Goal: Task Accomplishment & Management: Use online tool/utility

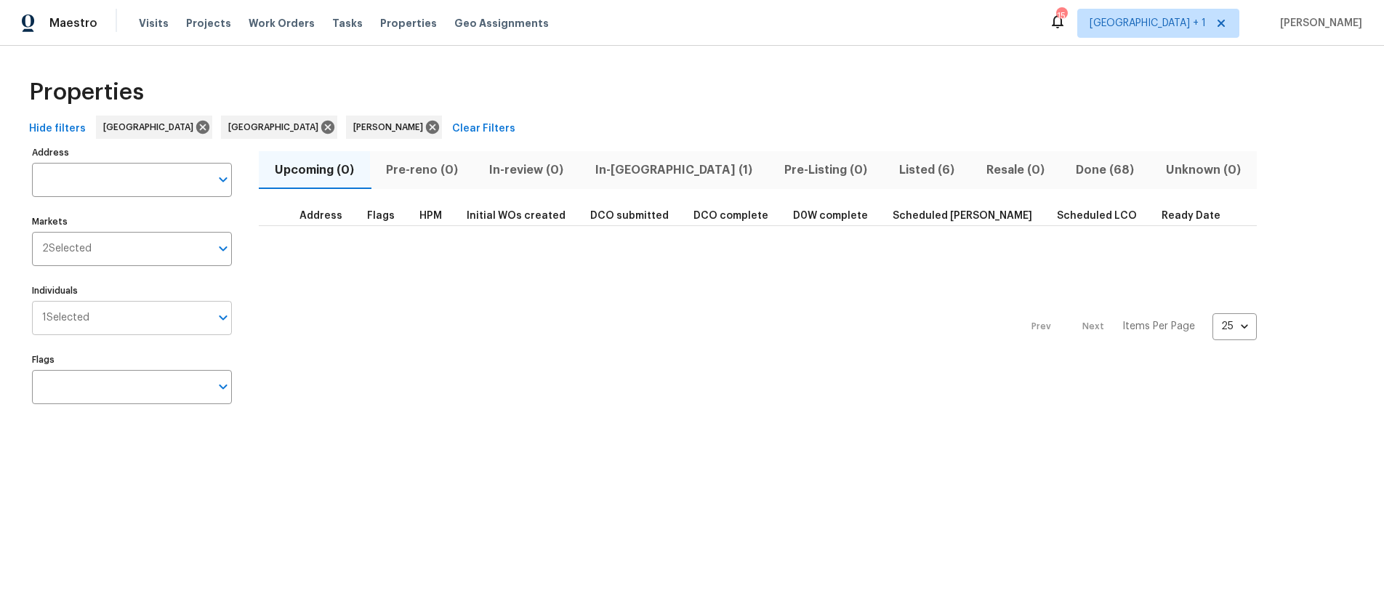
click at [142, 314] on input "Individuals" at bounding box center [149, 318] width 121 height 34
type input "[PERSON_NAME]"
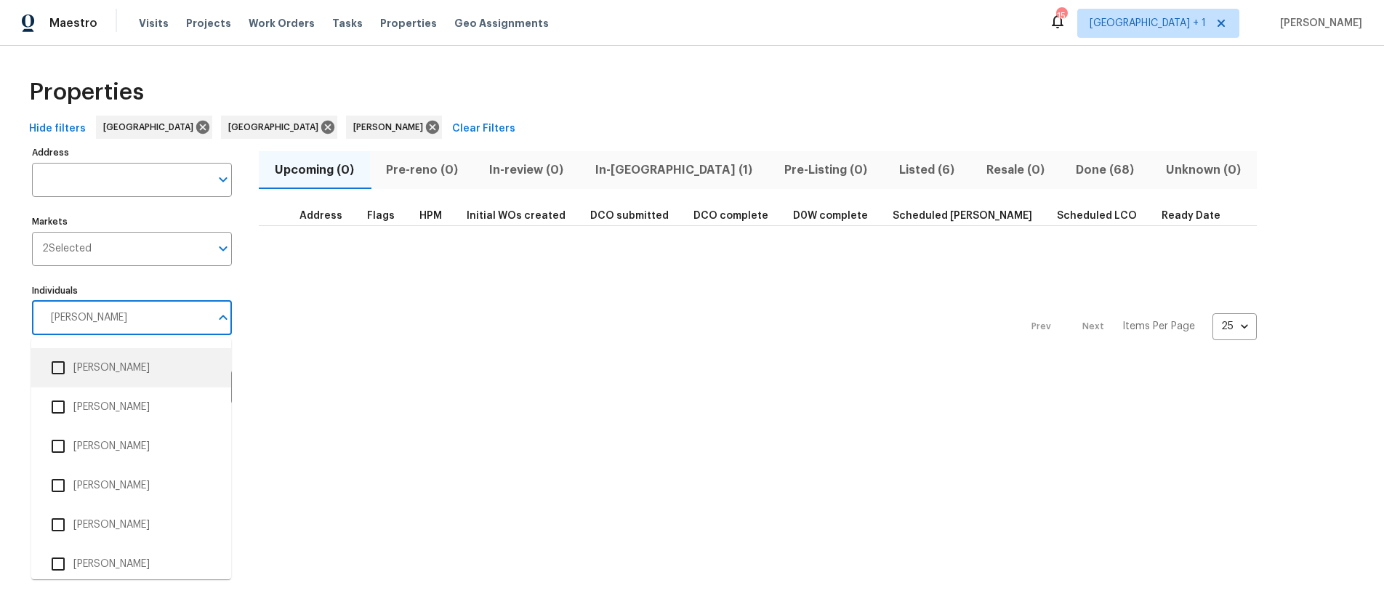
scroll to position [247, 0]
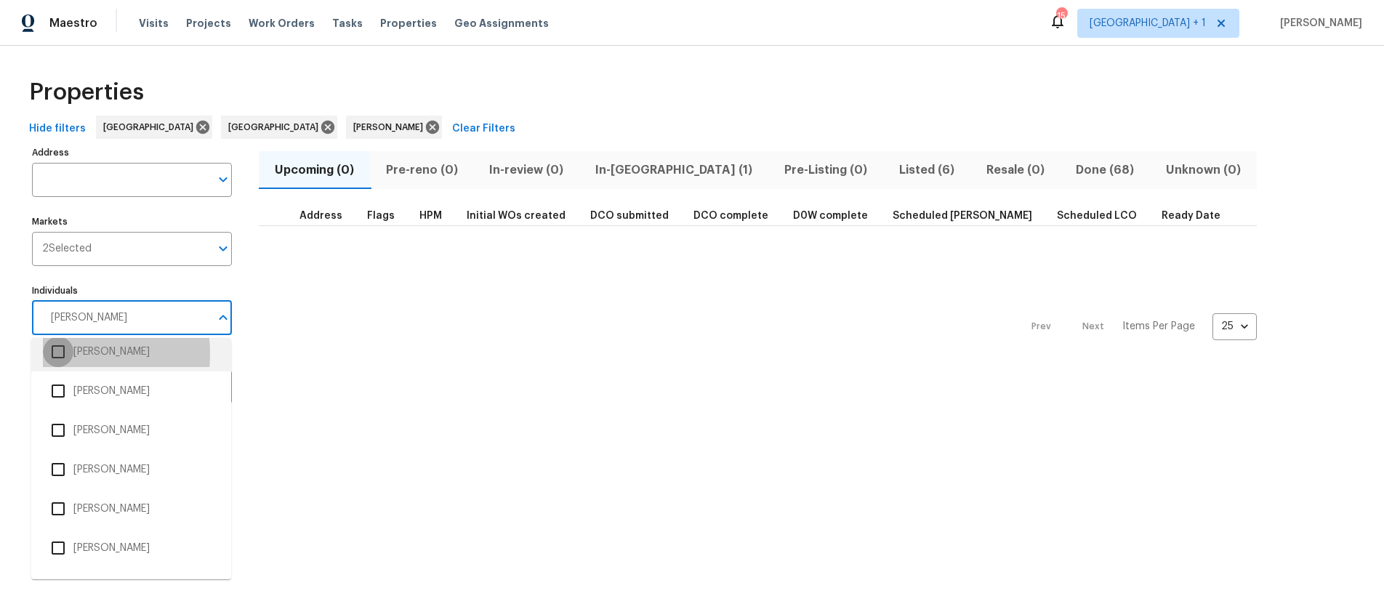
click at [54, 354] on input "checkbox" at bounding box center [58, 351] width 31 height 31
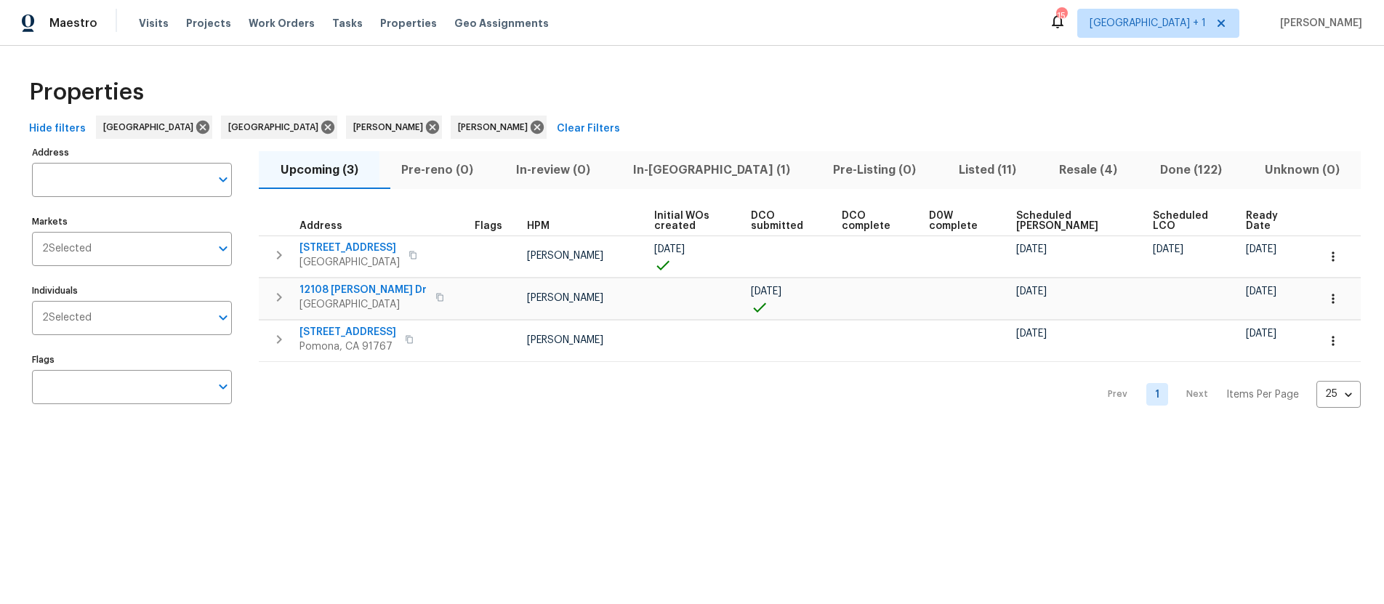
click at [1046, 166] on span "Resale (4)" at bounding box center [1088, 170] width 84 height 20
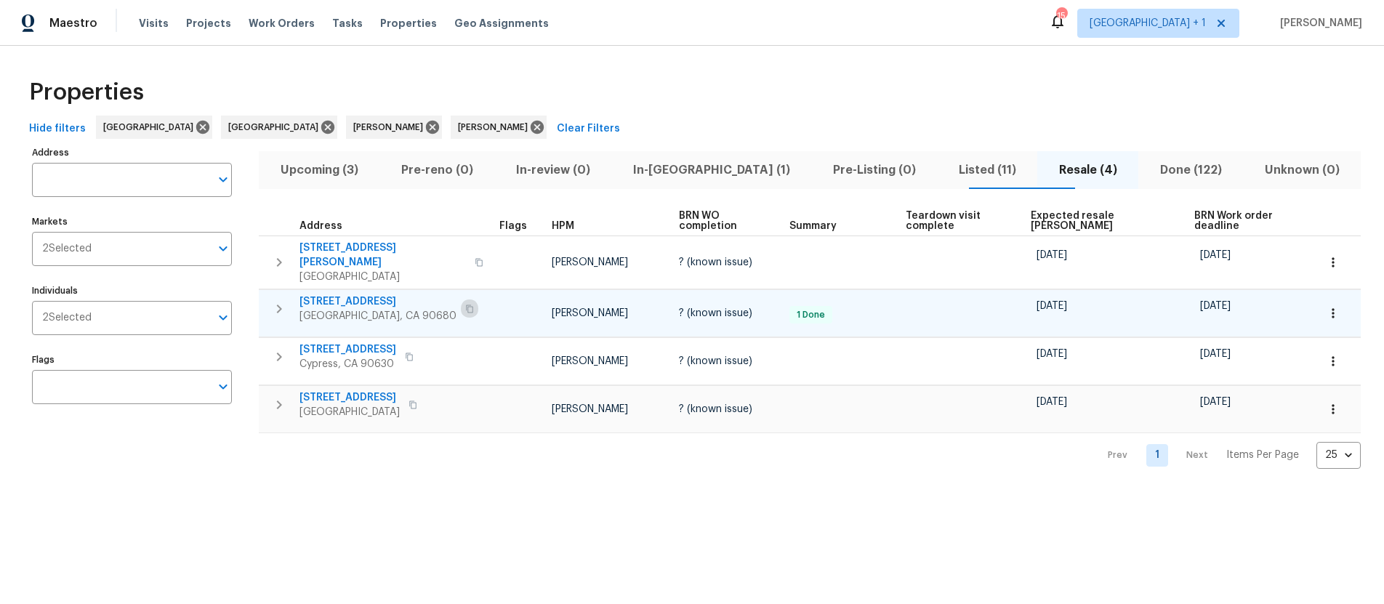
click at [465, 304] on icon "button" at bounding box center [469, 308] width 9 height 9
click at [143, 20] on span "Visits" at bounding box center [154, 23] width 30 height 15
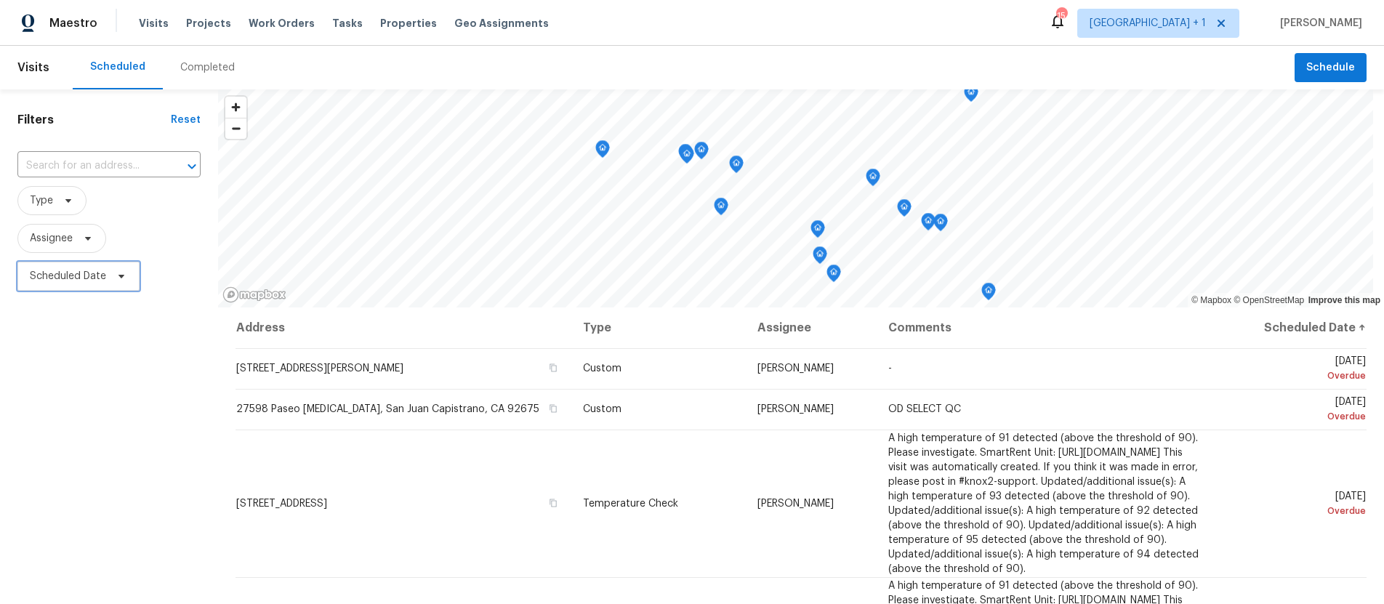
click at [74, 277] on span "Scheduled Date" at bounding box center [68, 276] width 76 height 15
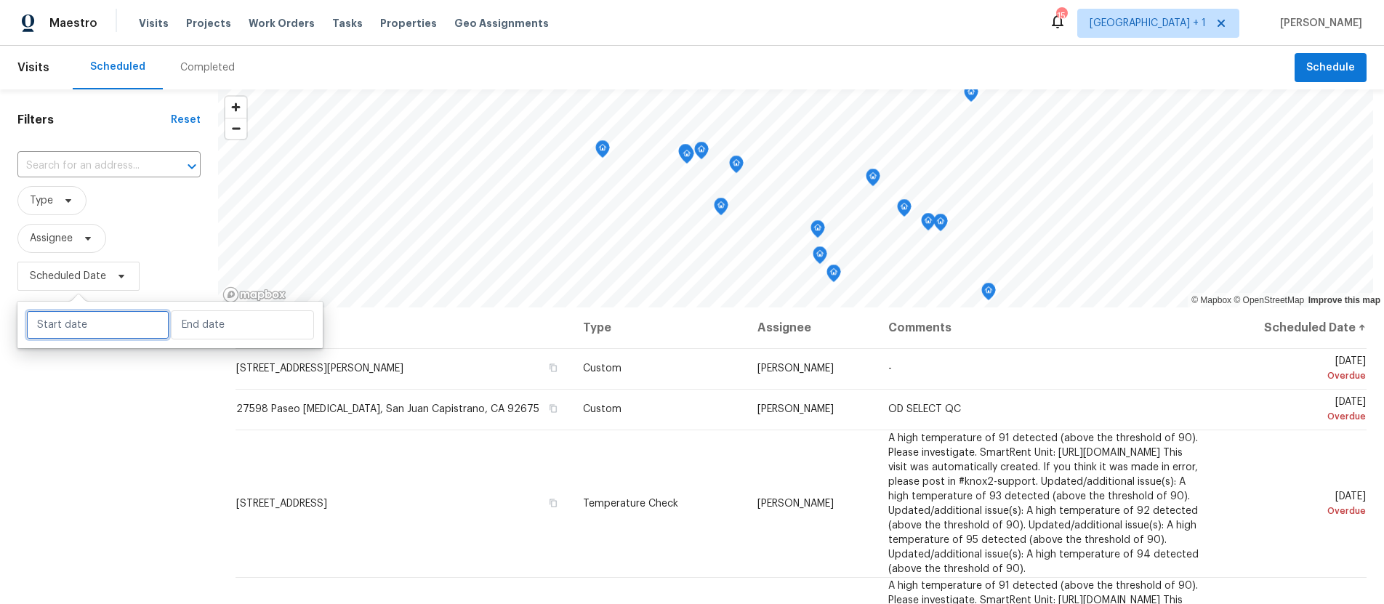
click at [92, 318] on input "text" at bounding box center [97, 324] width 143 height 29
select select "8"
select select "2025"
select select "9"
select select "2025"
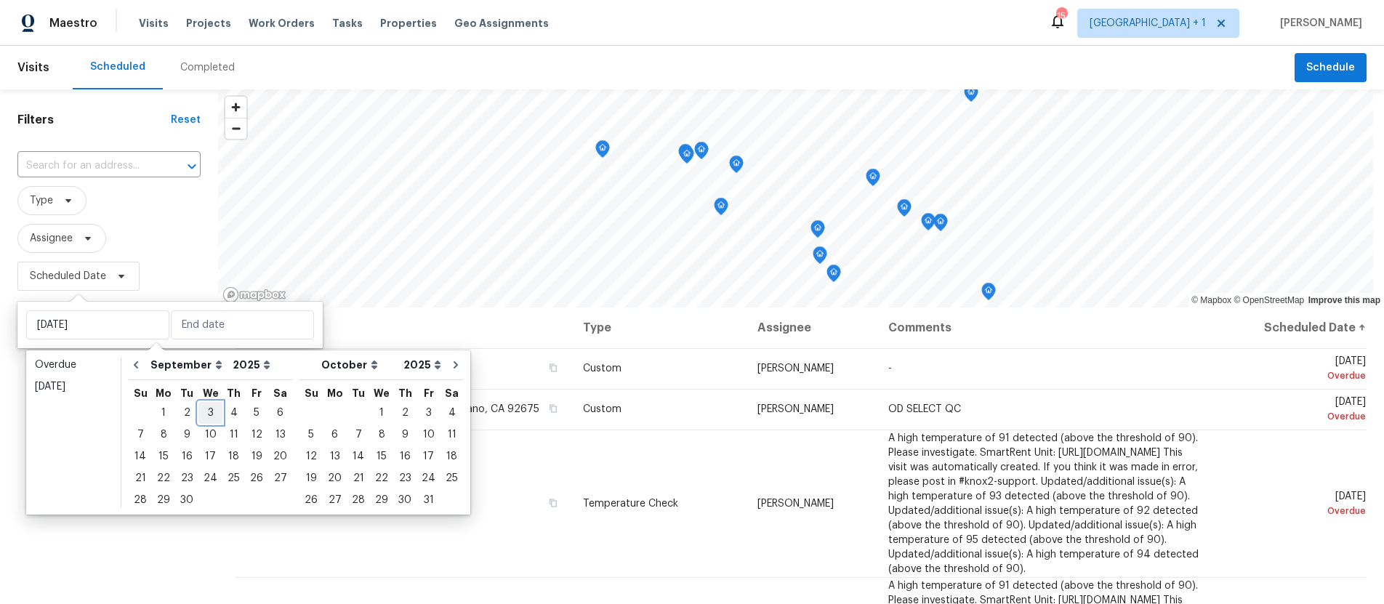
click at [211, 414] on div "3" at bounding box center [210, 413] width 24 height 20
type input "[DATE]"
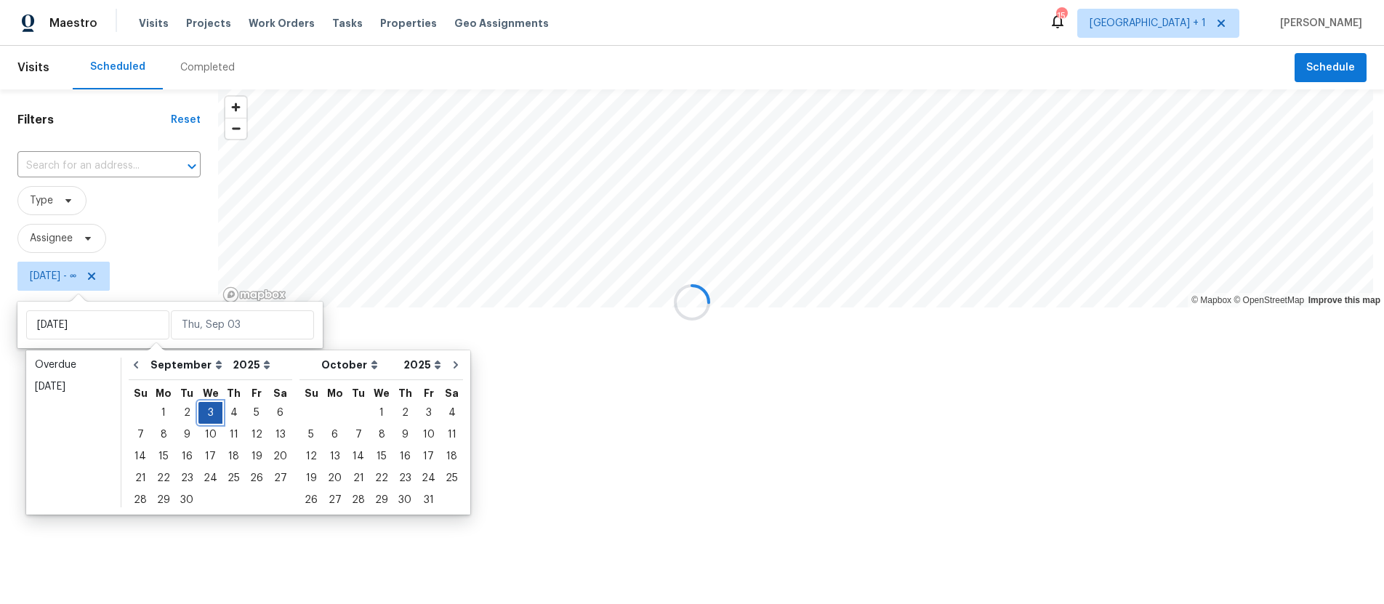
click at [211, 414] on div "3" at bounding box center [210, 413] width 24 height 20
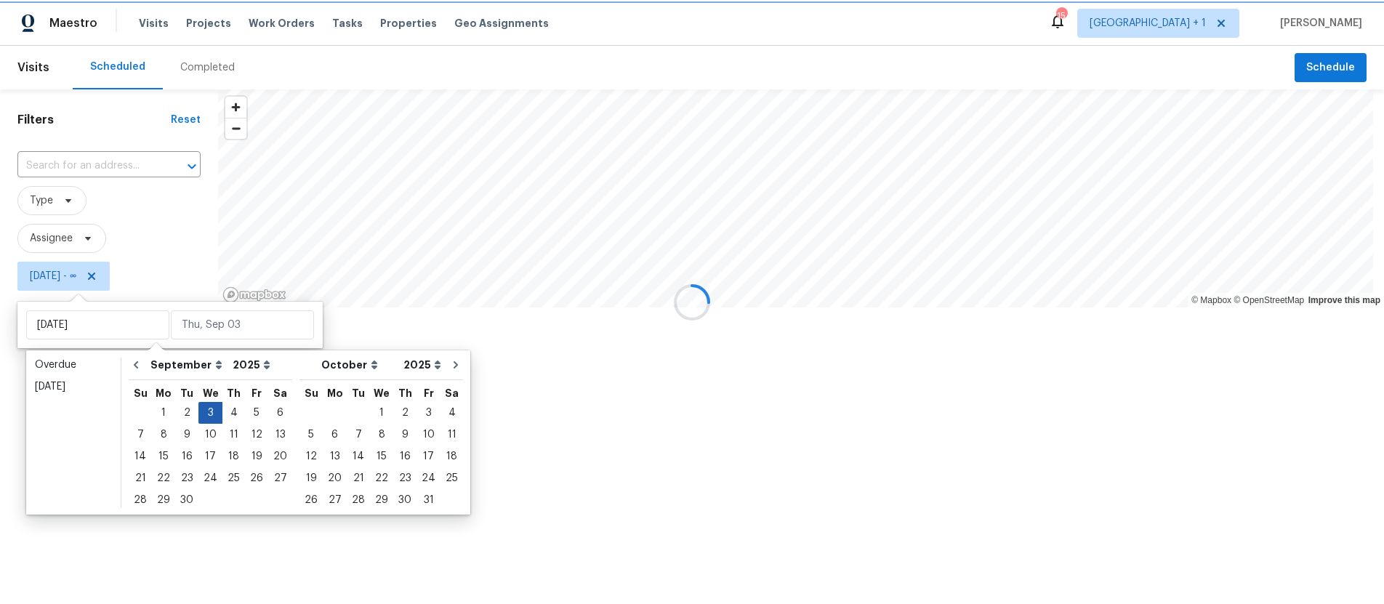
type input "[DATE]"
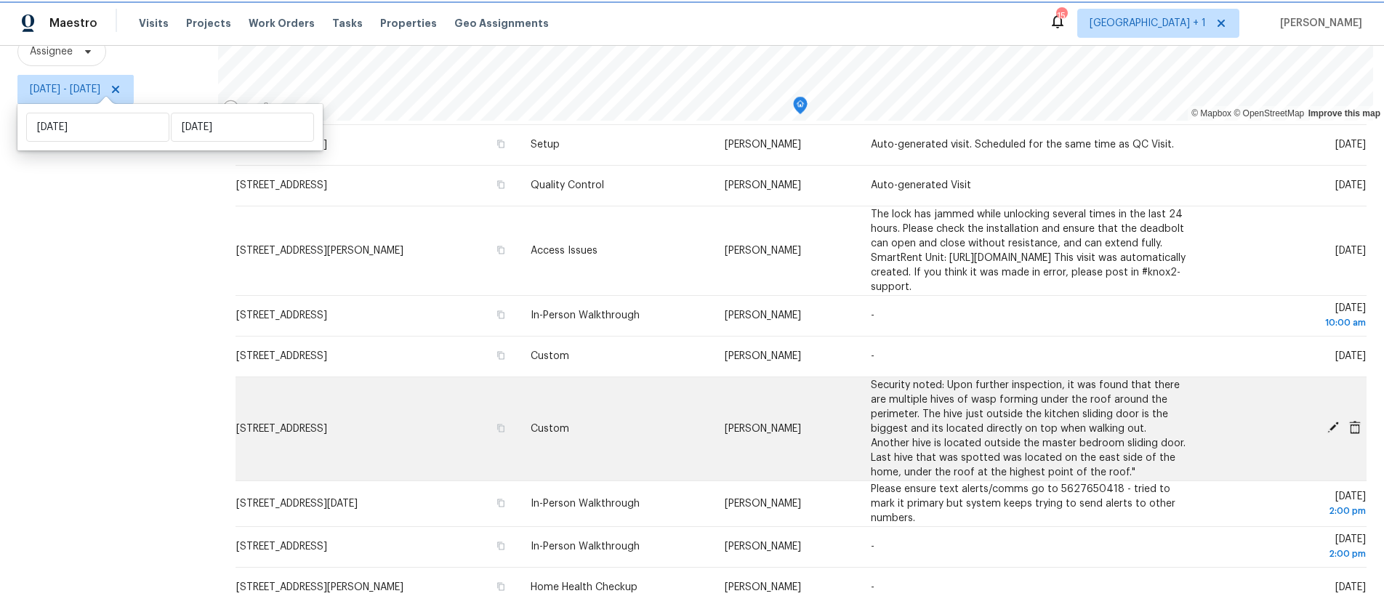
scroll to position [68, 0]
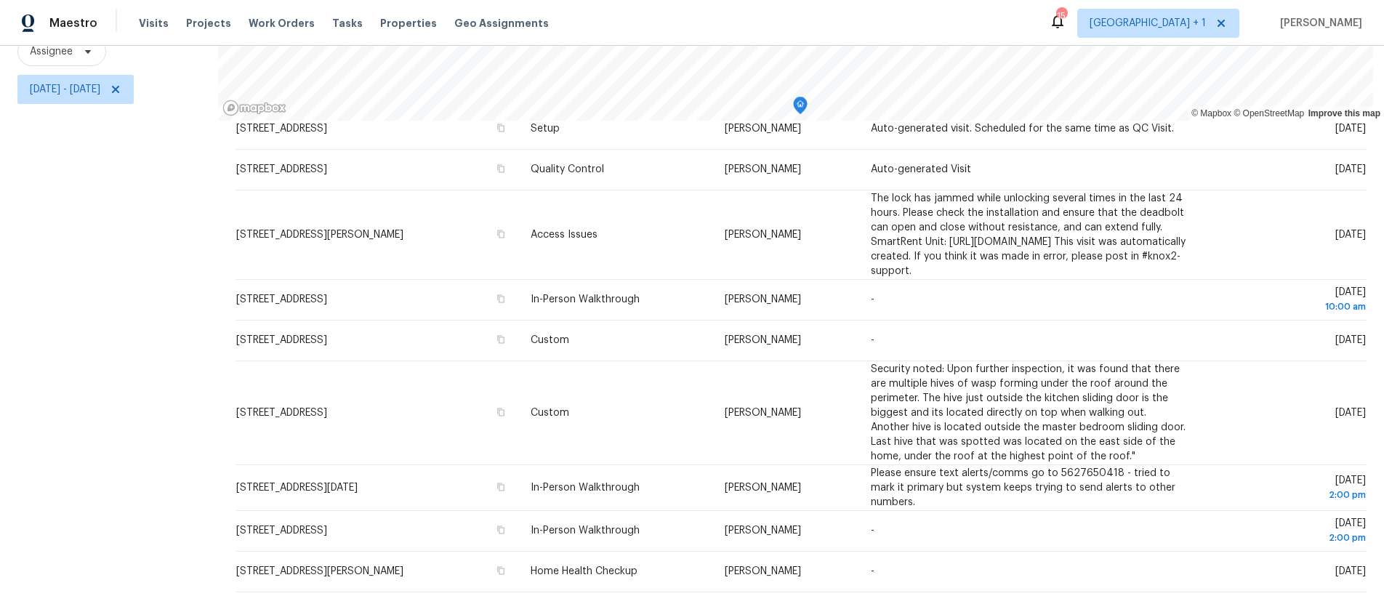
click at [126, 231] on div "Filters Reset ​ Type Assignee [DATE] - [DATE]" at bounding box center [109, 253] width 218 height 701
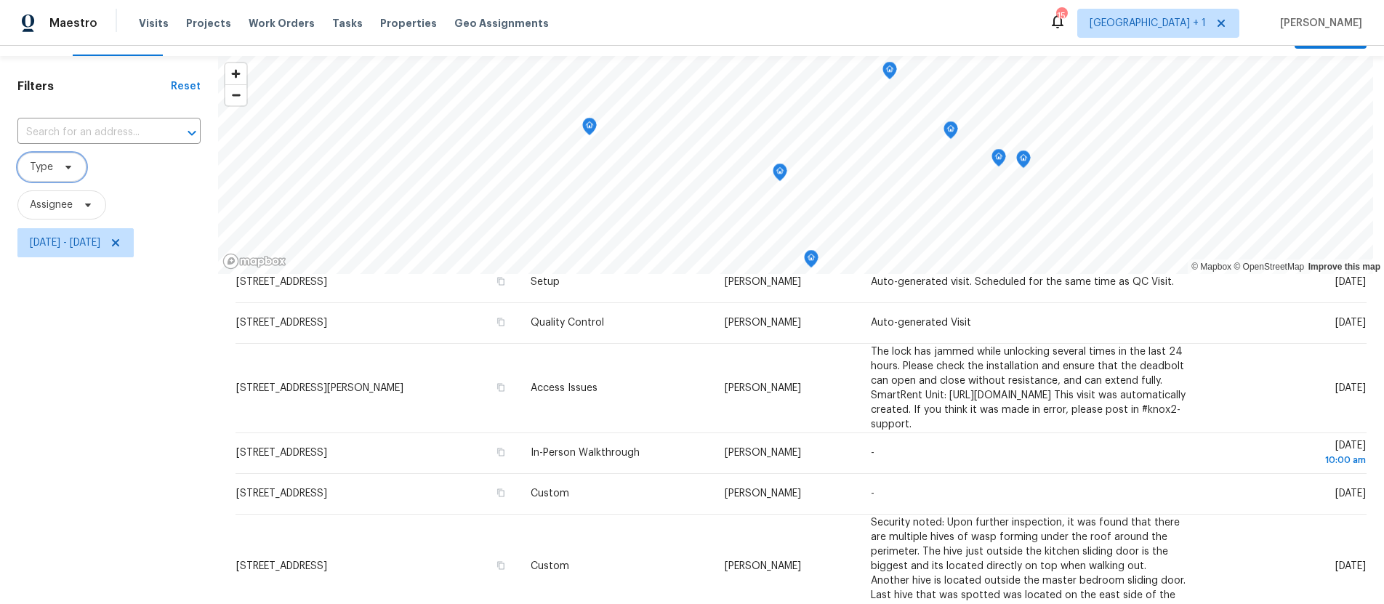
click at [52, 163] on span "Type" at bounding box center [41, 167] width 23 height 15
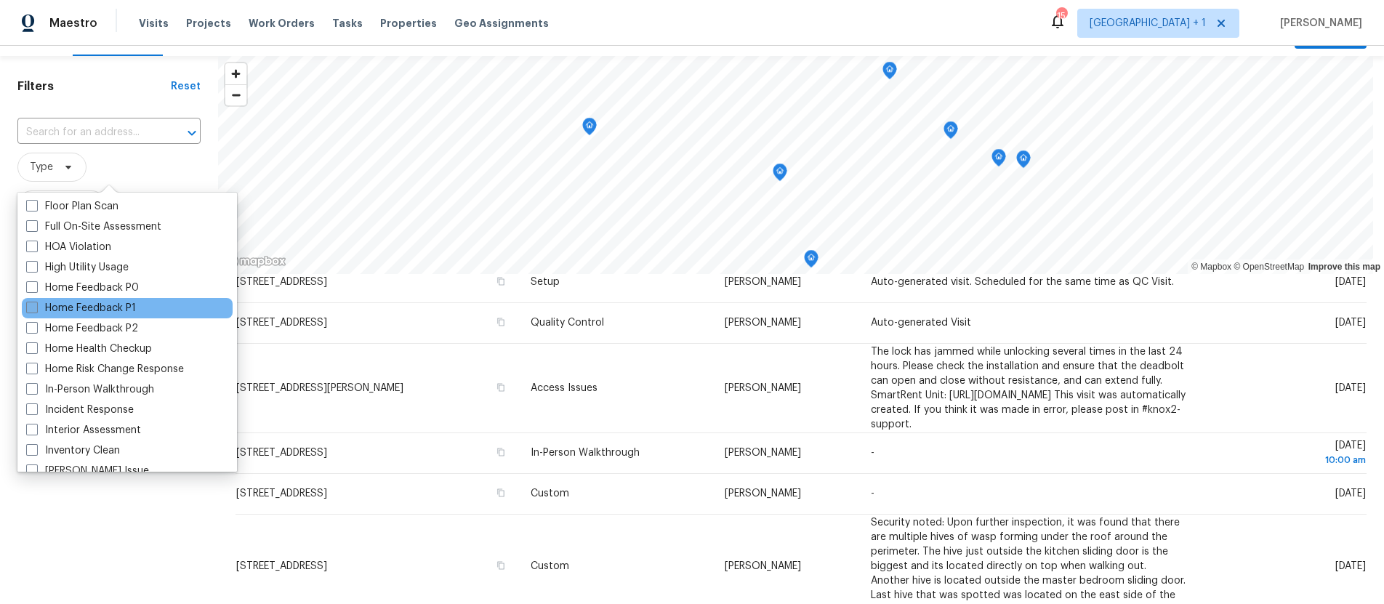
scroll to position [450, 0]
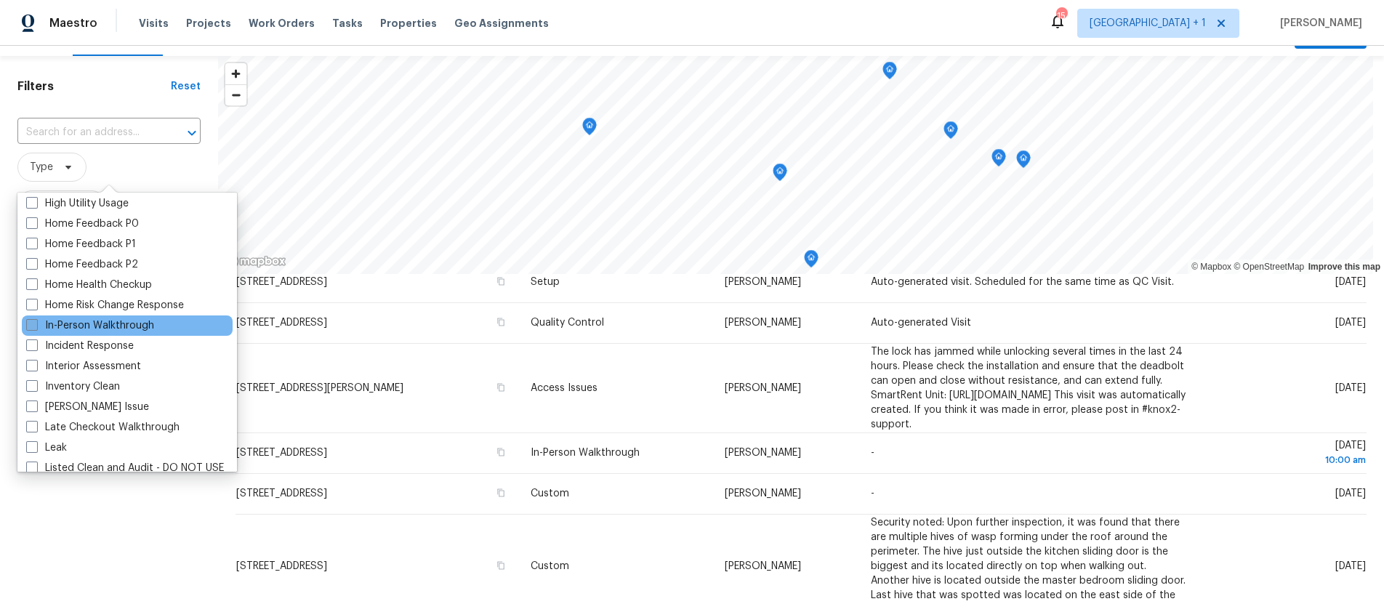
click at [37, 327] on span at bounding box center [32, 325] width 12 height 12
click at [36, 327] on input "In-Person Walkthrough" at bounding box center [30, 322] width 9 height 9
checkbox input "true"
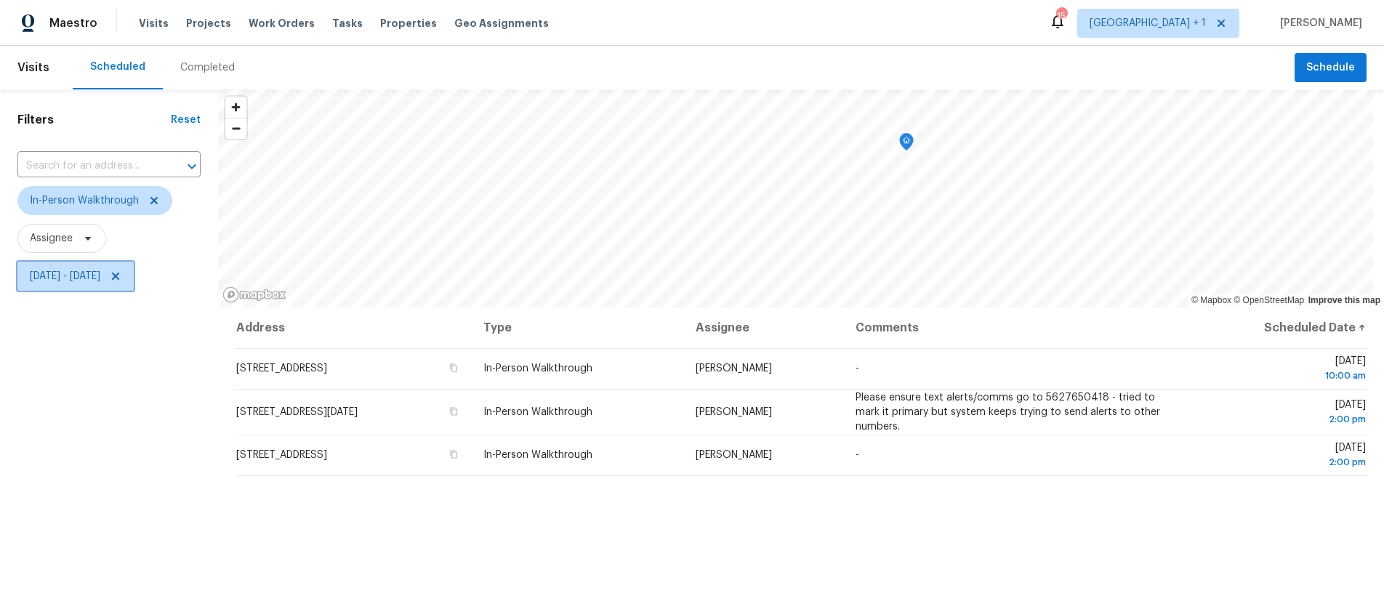
click at [100, 277] on span "[DATE] - [DATE]" at bounding box center [65, 276] width 70 height 15
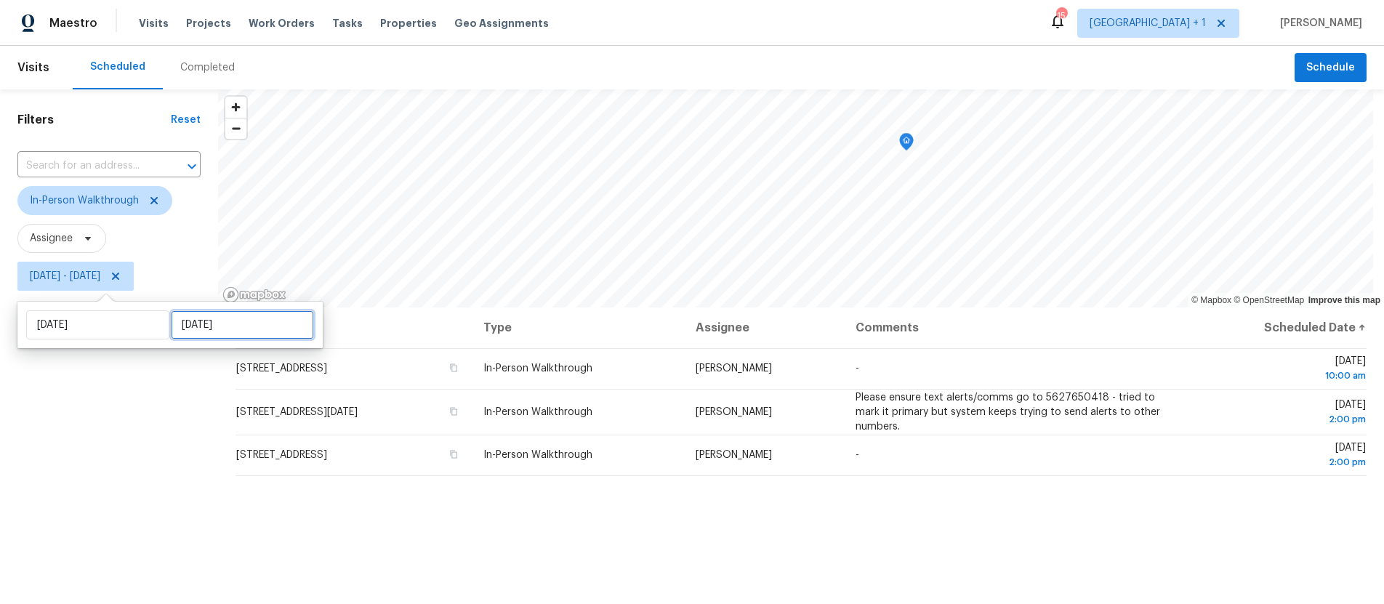
select select "8"
select select "2025"
select select "9"
select select "2025"
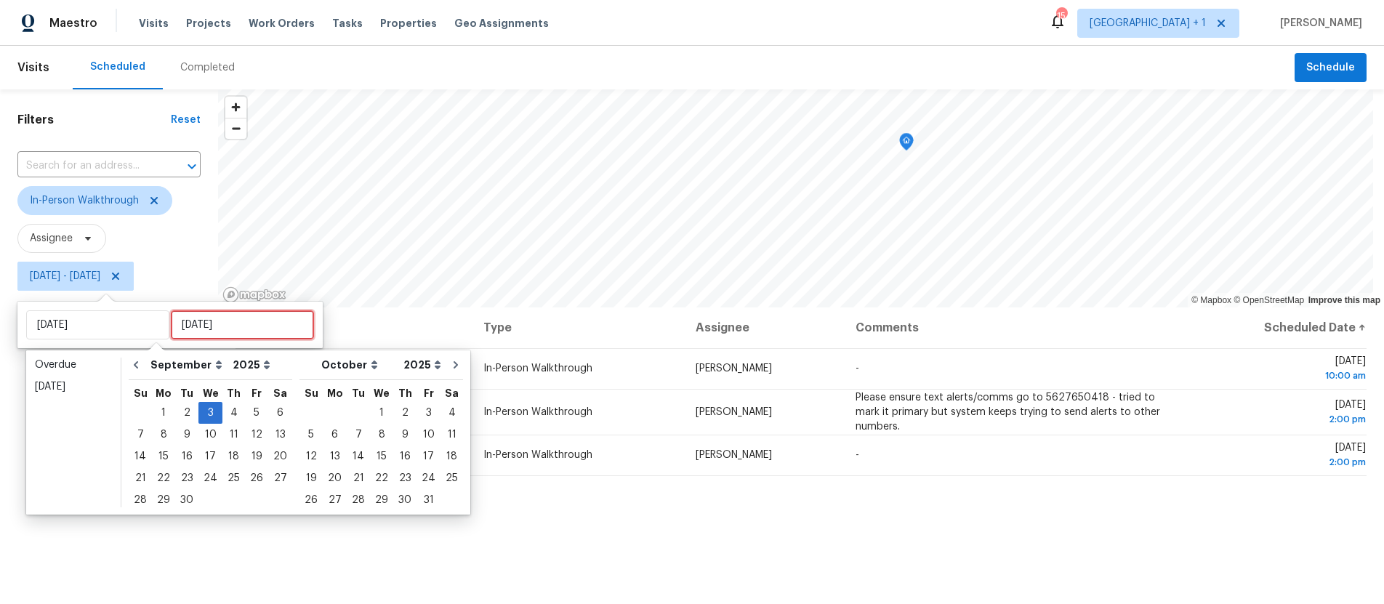
click at [234, 329] on input "[DATE]" at bounding box center [242, 324] width 143 height 29
click at [246, 416] on div "5" at bounding box center [256, 413] width 23 height 20
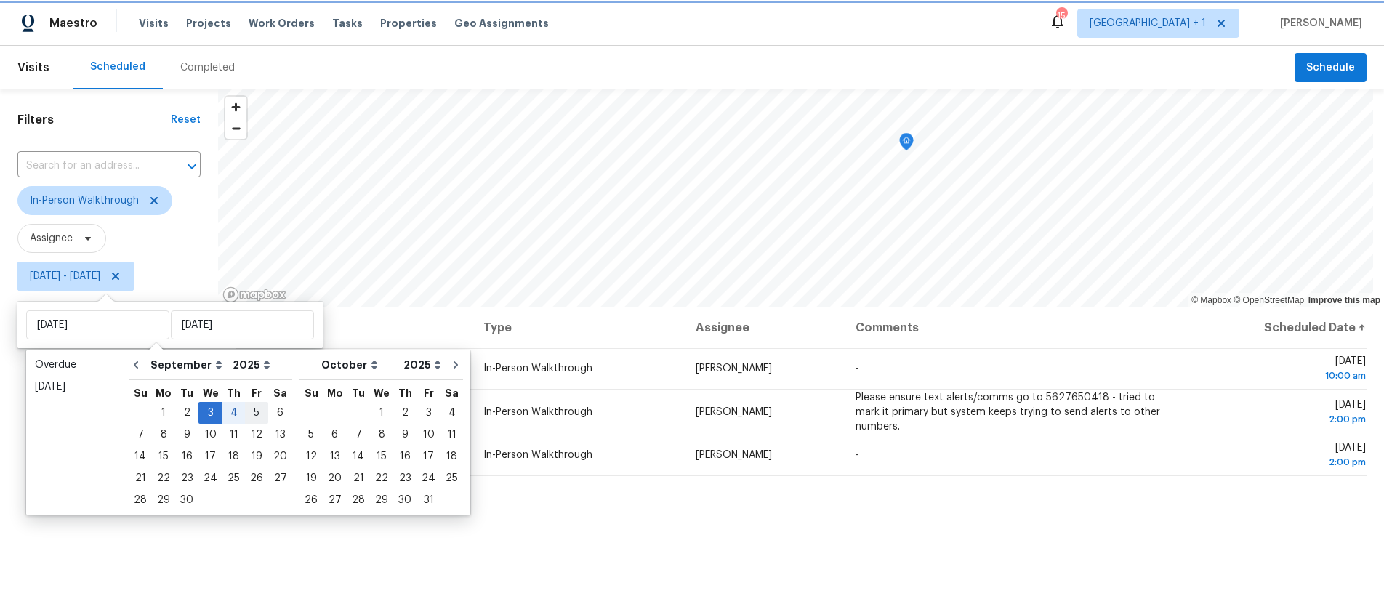
type input "[DATE]"
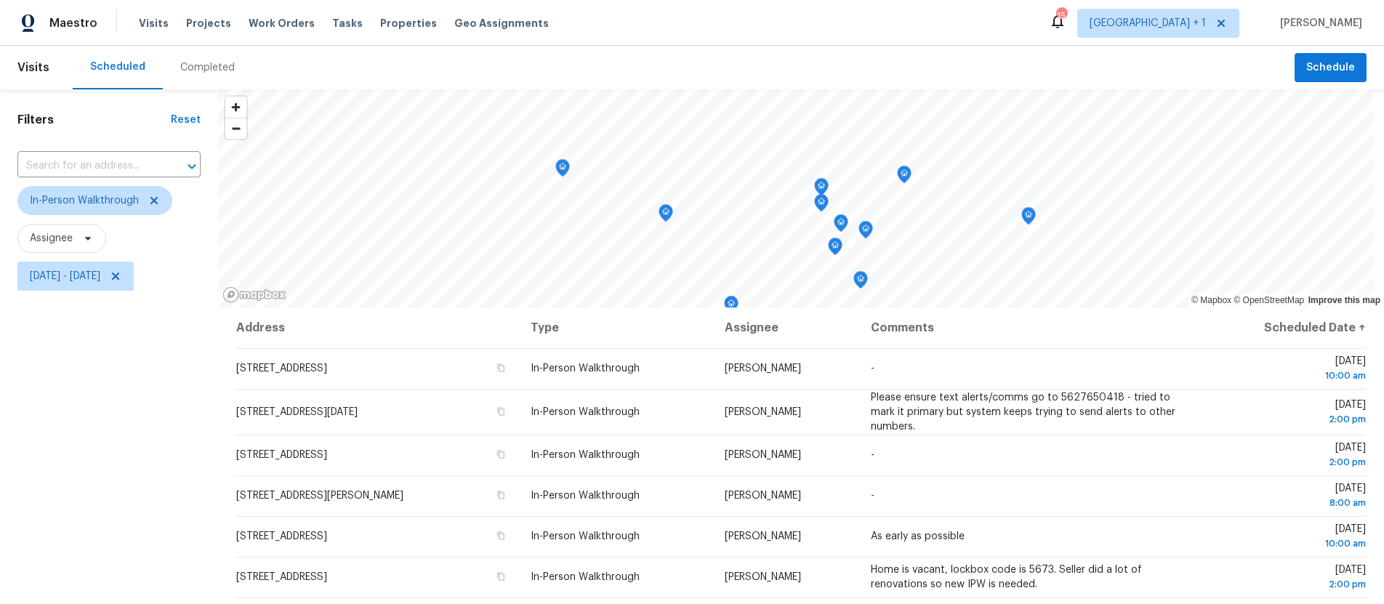
click at [113, 437] on div "Filters Reset ​ In-Person Walkthrough Assignee [DATE] - [DATE]" at bounding box center [109, 439] width 218 height 701
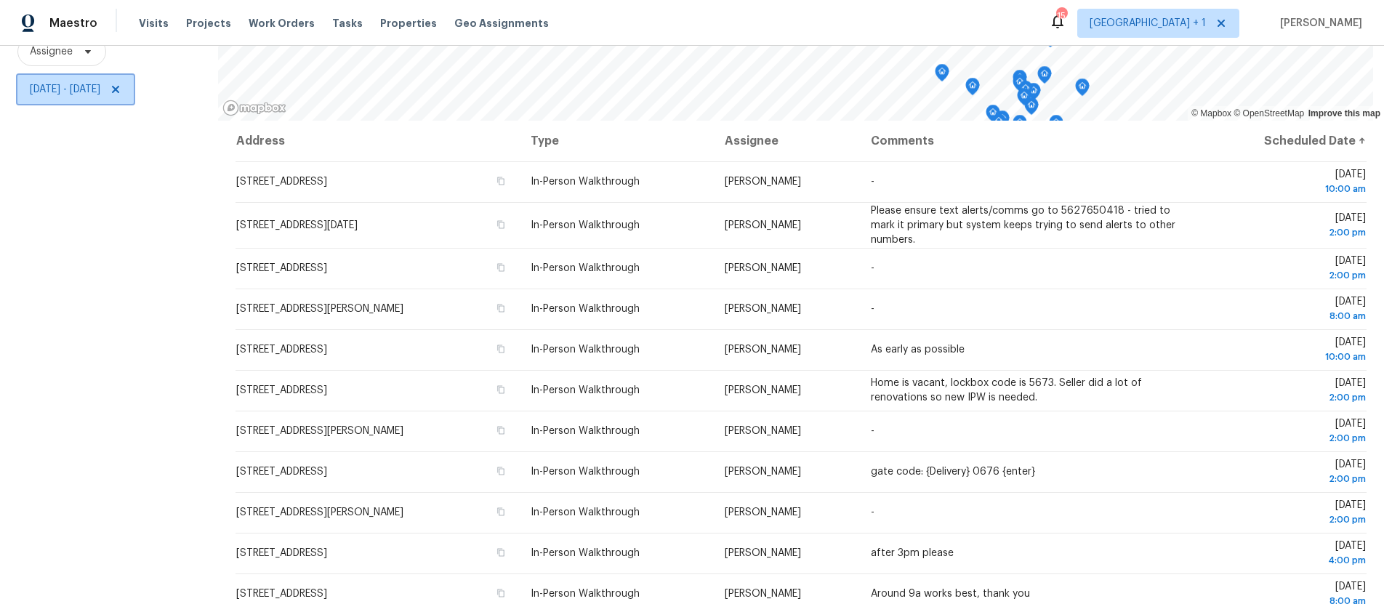
click at [100, 82] on span "[DATE] - [DATE]" at bounding box center [65, 89] width 70 height 15
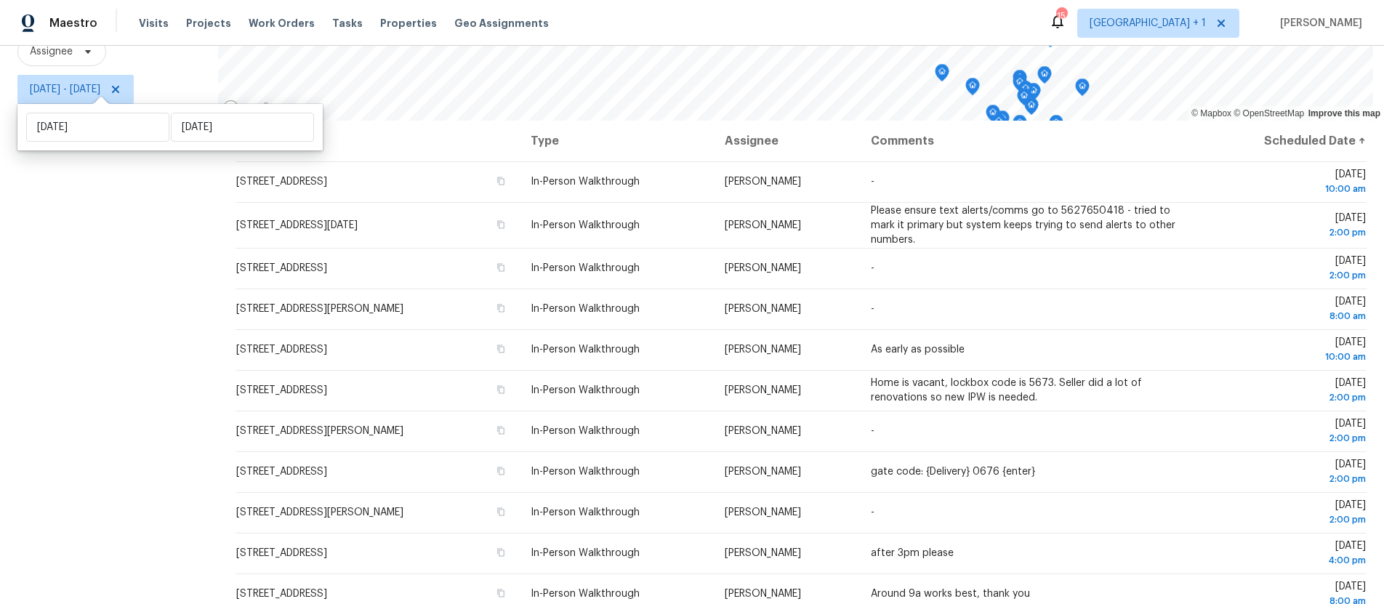
click at [65, 230] on div "Filters Reset ​ In-Person Walkthrough Assignee [DATE] - [DATE]" at bounding box center [109, 253] width 218 height 701
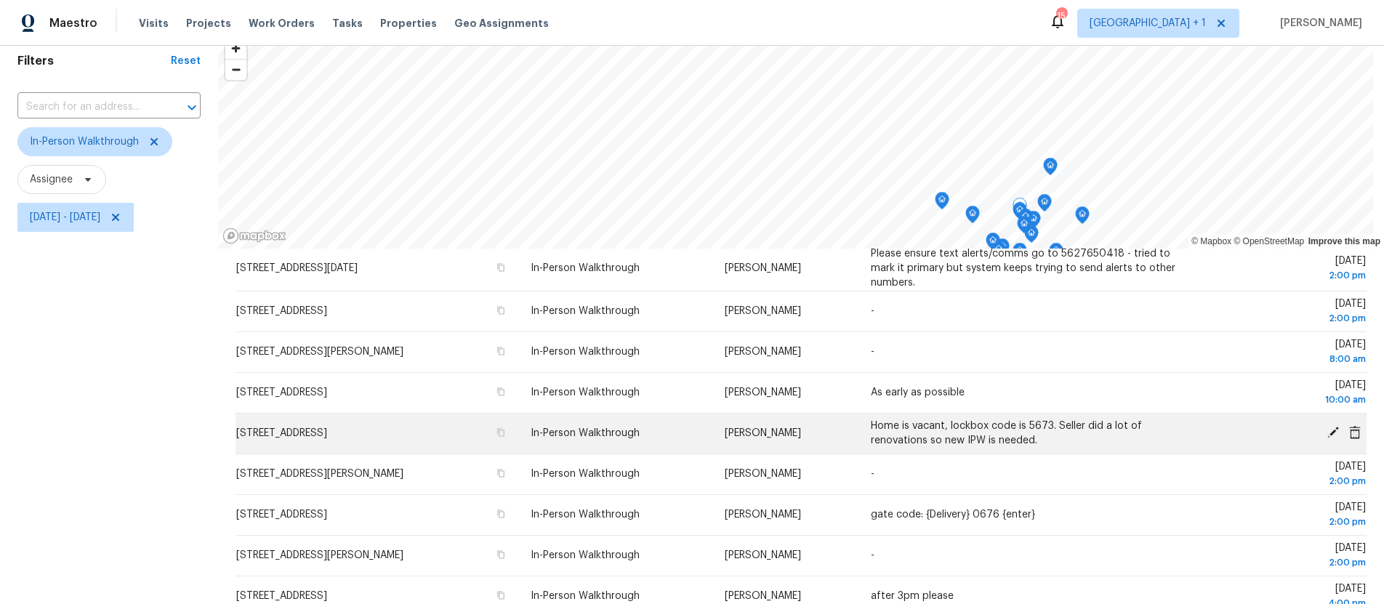
scroll to position [226, 0]
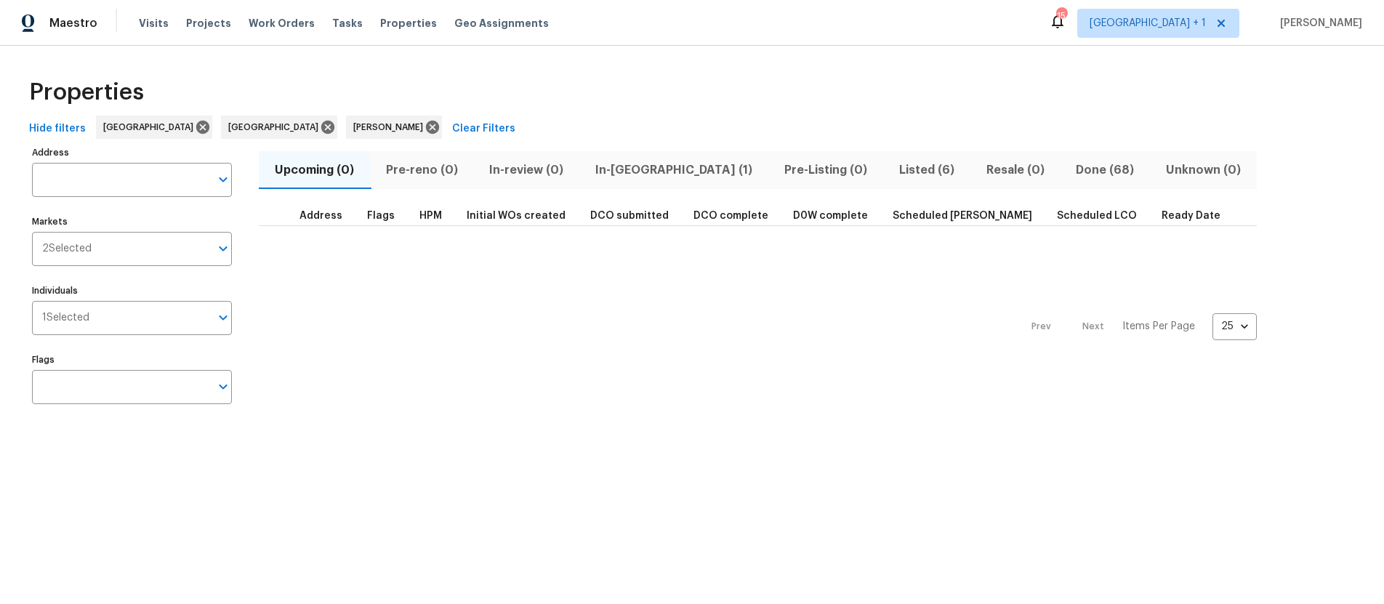
click at [892, 172] on span "Listed (6)" at bounding box center [927, 170] width 70 height 20
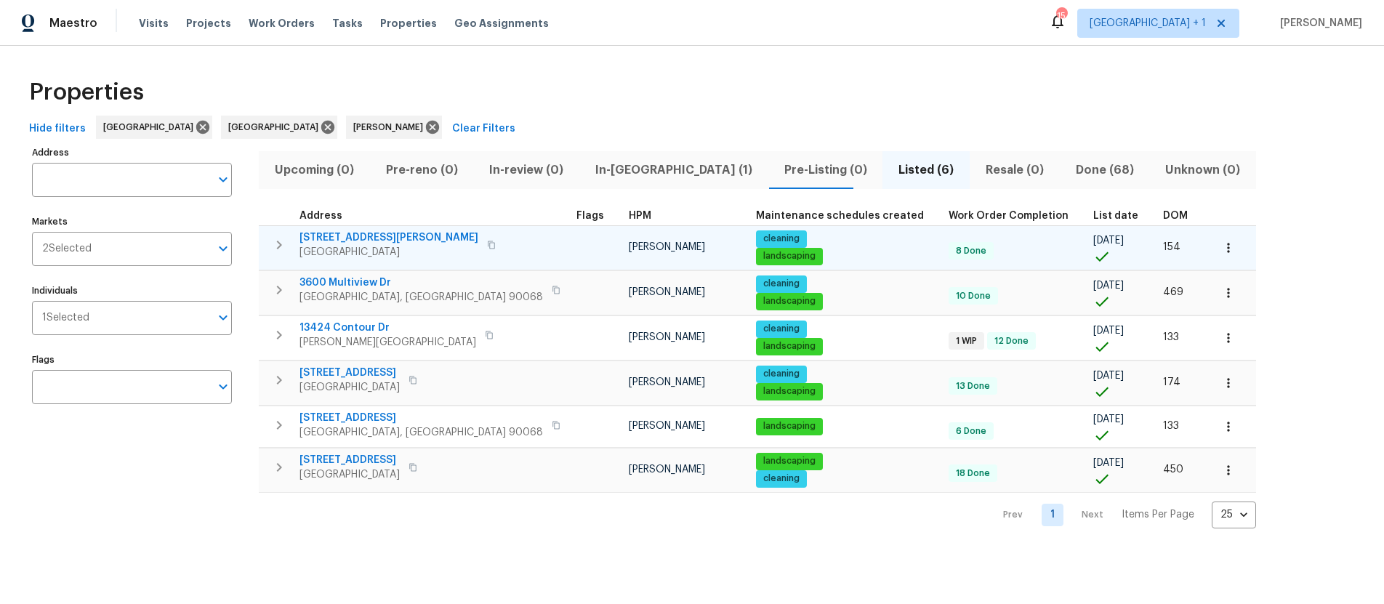
click at [487, 246] on icon "button" at bounding box center [491, 245] width 9 height 9
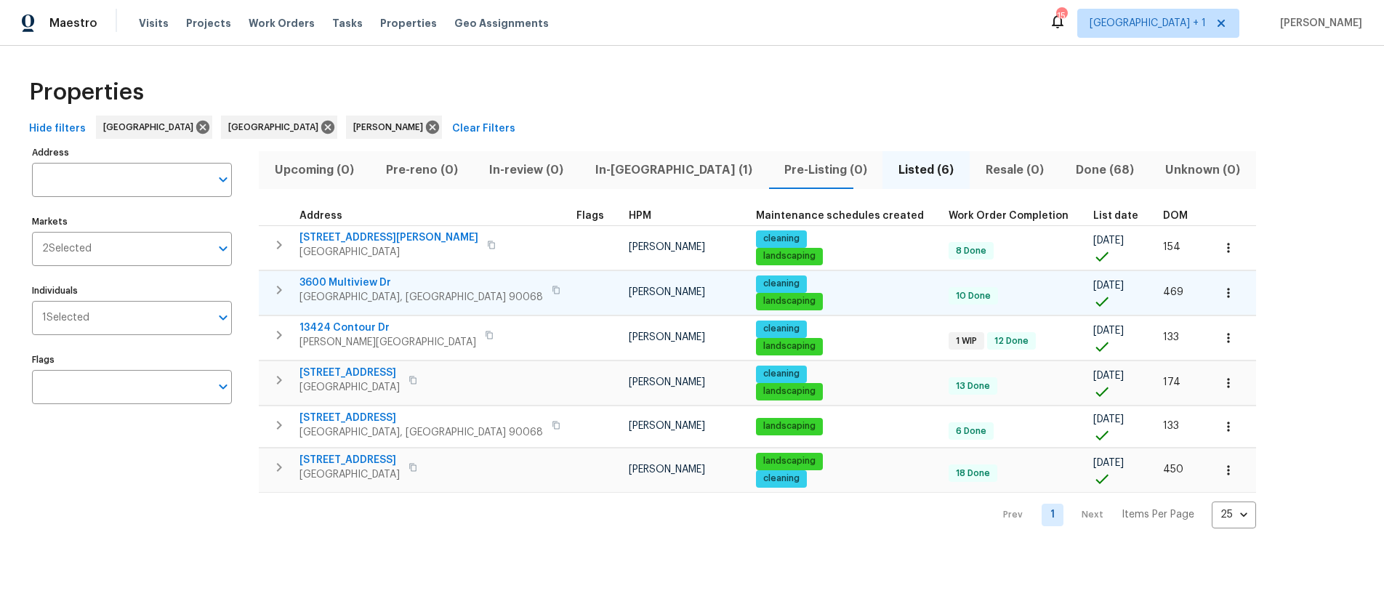
click at [552, 288] on icon "button" at bounding box center [556, 290] width 9 height 9
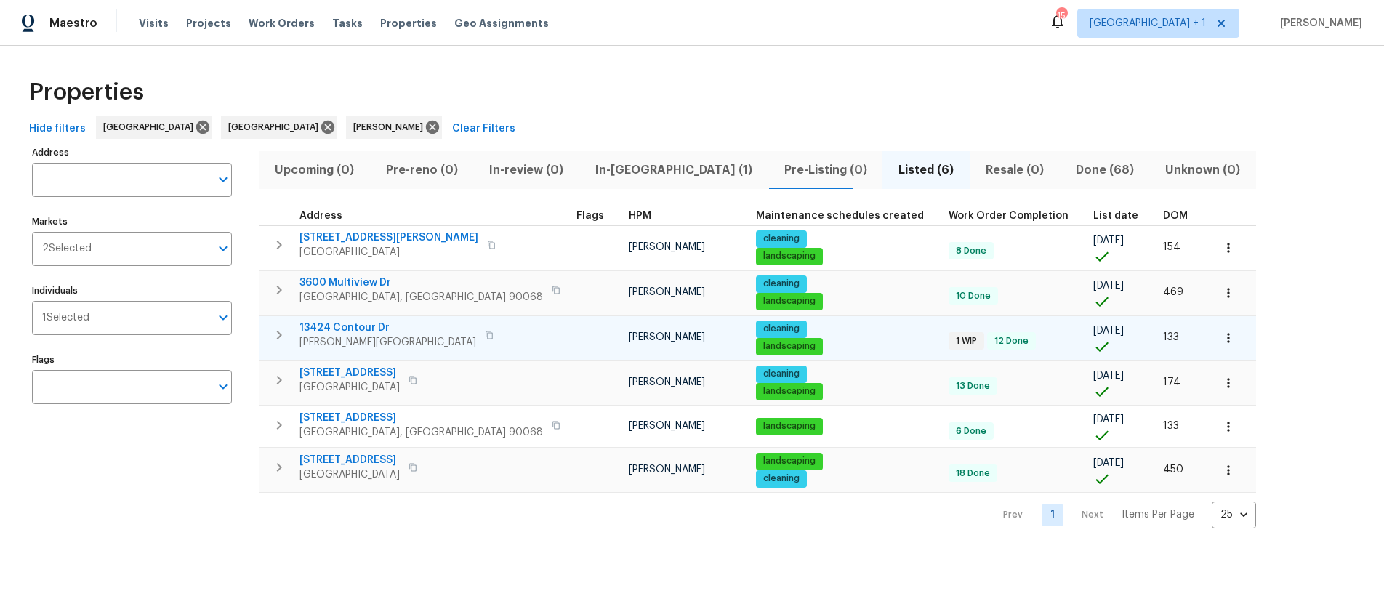
click at [485, 336] on icon "button" at bounding box center [489, 335] width 9 height 9
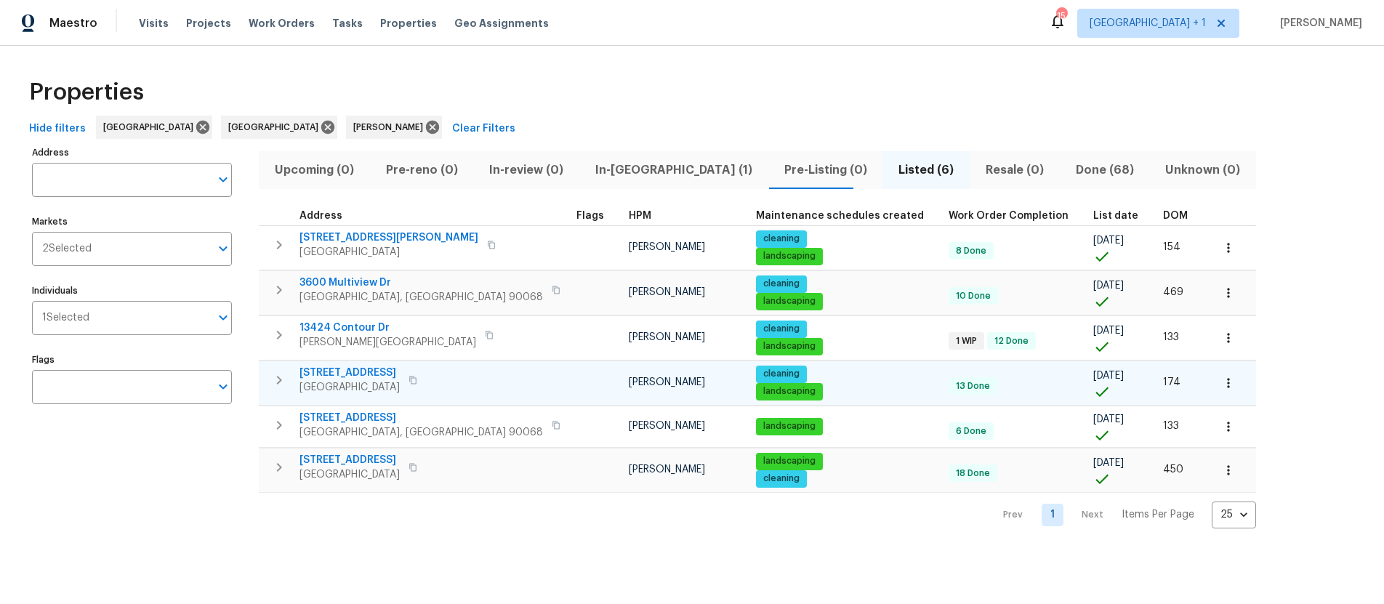
click at [417, 379] on icon "button" at bounding box center [412, 380] width 9 height 9
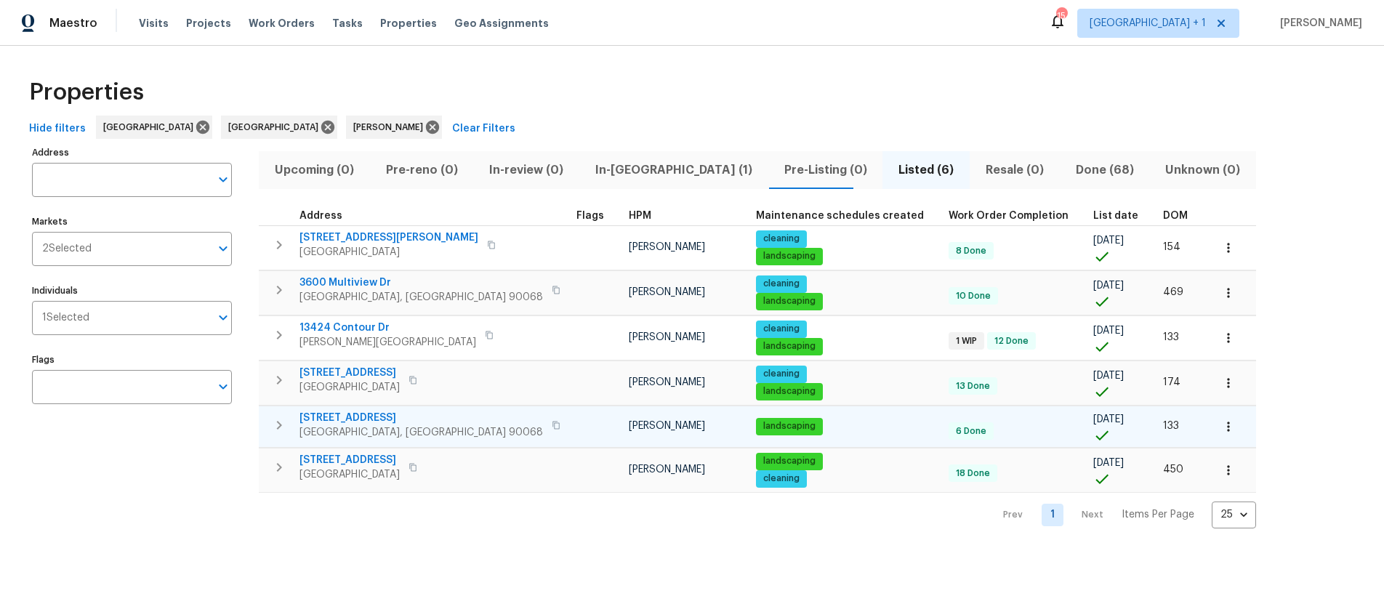
click at [552, 423] on icon "button" at bounding box center [556, 425] width 9 height 9
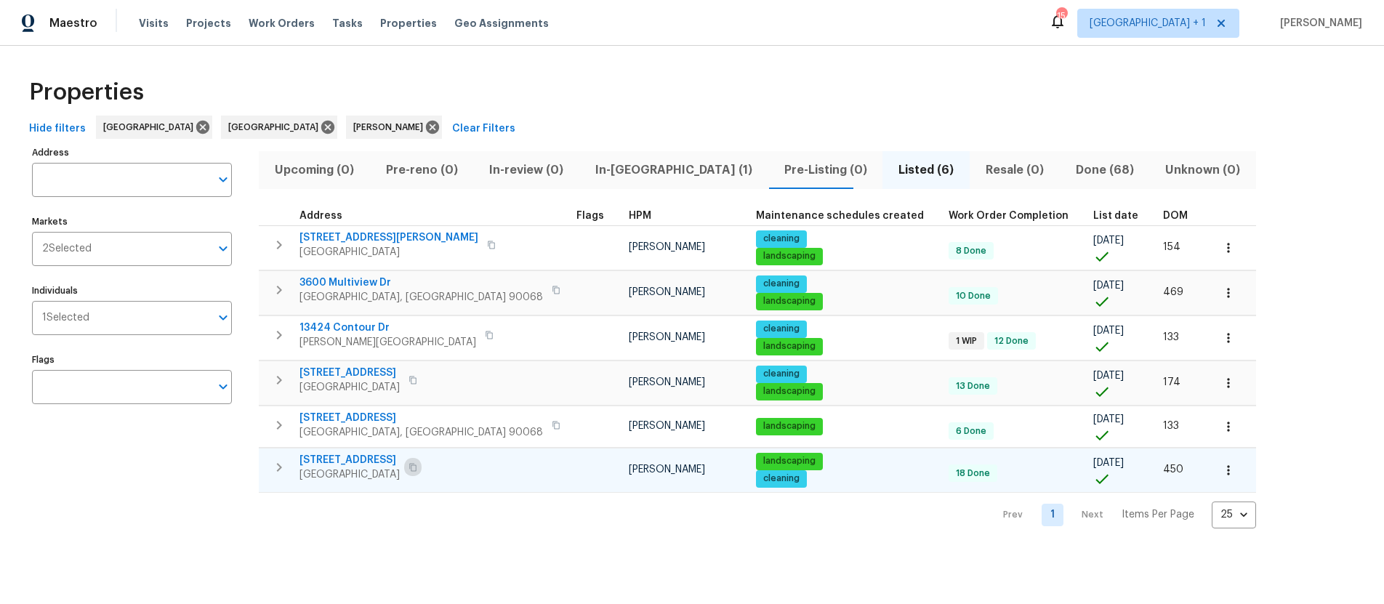
click at [417, 465] on icon "button" at bounding box center [412, 467] width 9 height 9
